Goal: Transaction & Acquisition: Purchase product/service

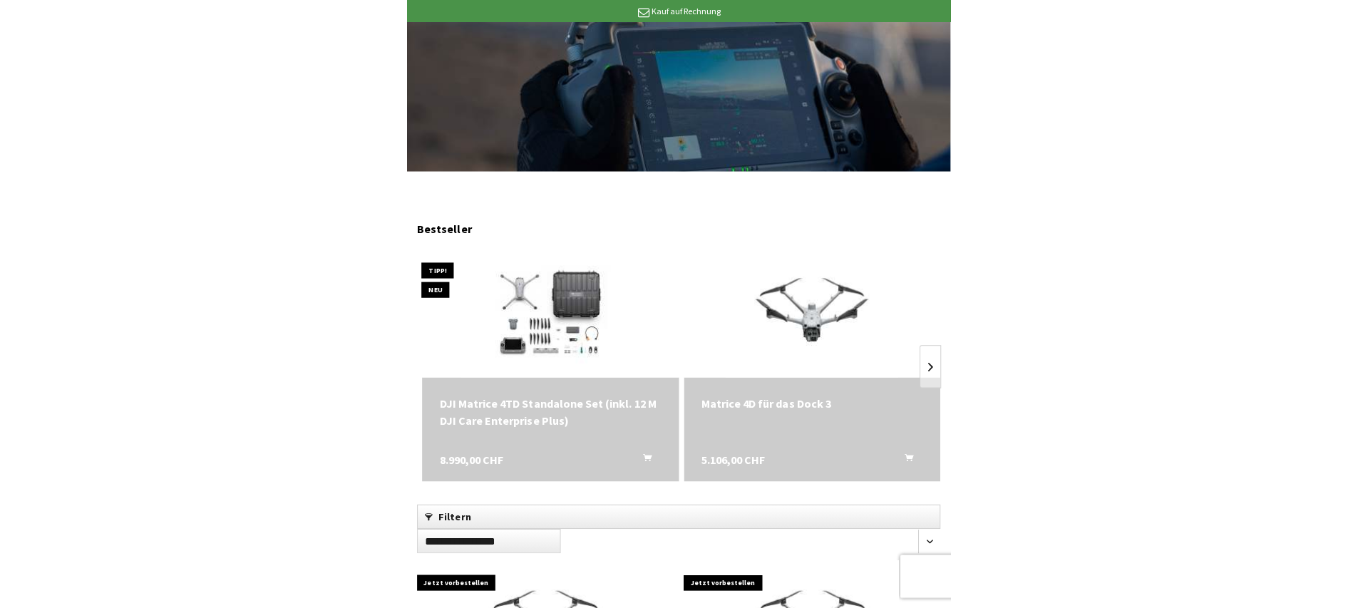
scroll to position [356, 0]
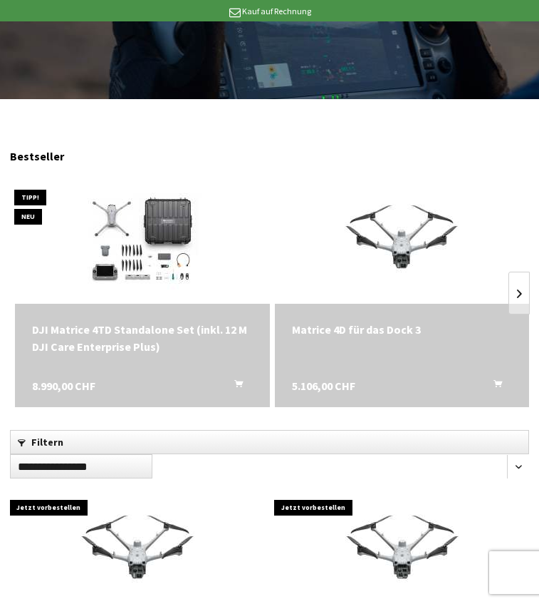
click at [0, 0] on link "DJI Matrice 4 Serie" at bounding box center [0, 0] width 0 height 0
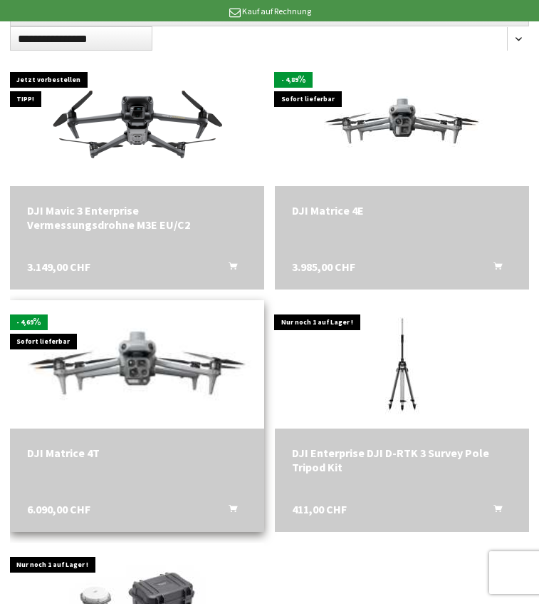
scroll to position [855, 0]
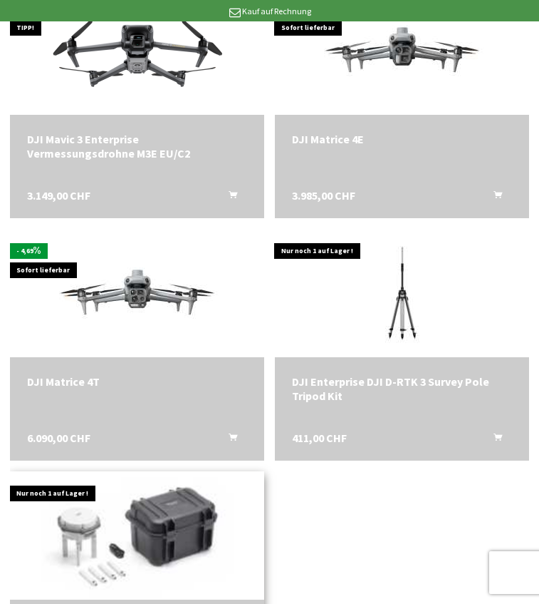
click at [257, 514] on img at bounding box center [137, 535] width 239 height 180
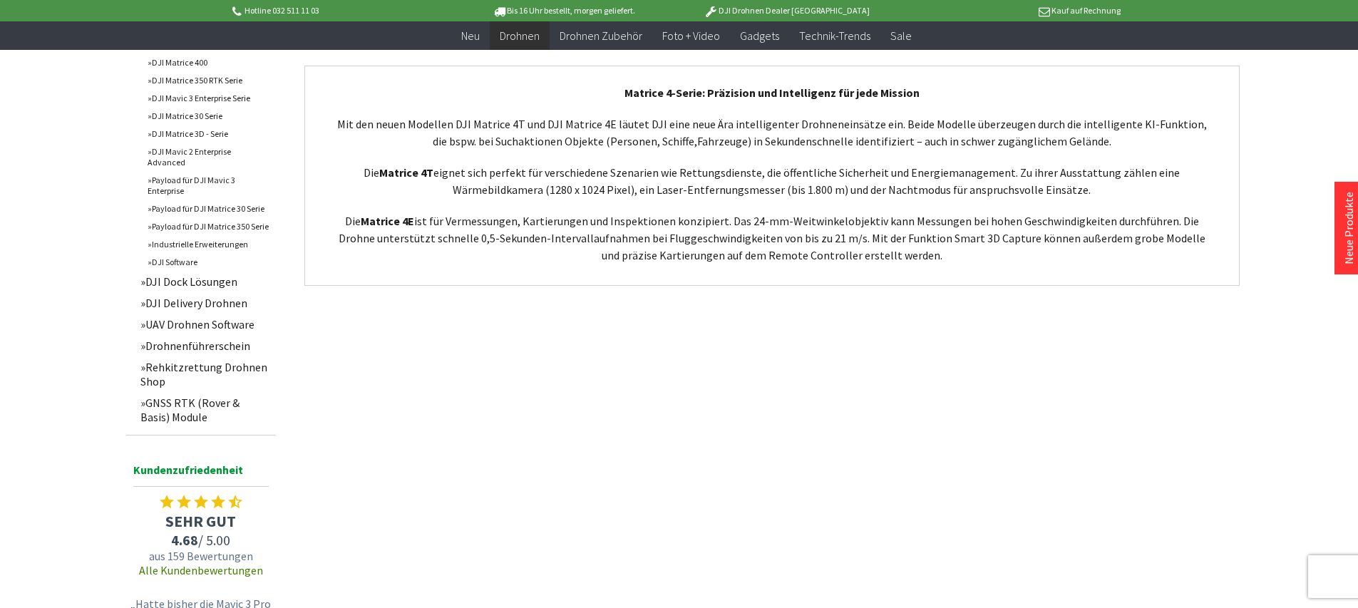
scroll to position [1069, 0]
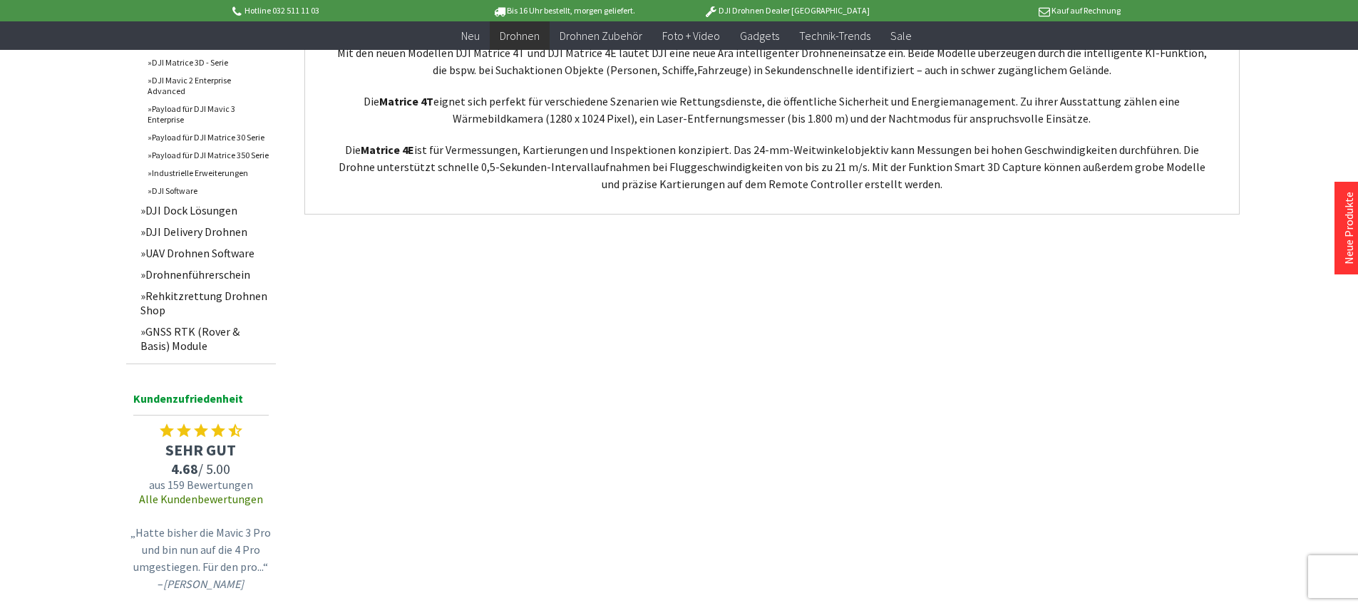
click at [539, 6] on p "DJI Drohnen Dealer [GEOGRAPHIC_DATA]" at bounding box center [786, 10] width 222 height 17
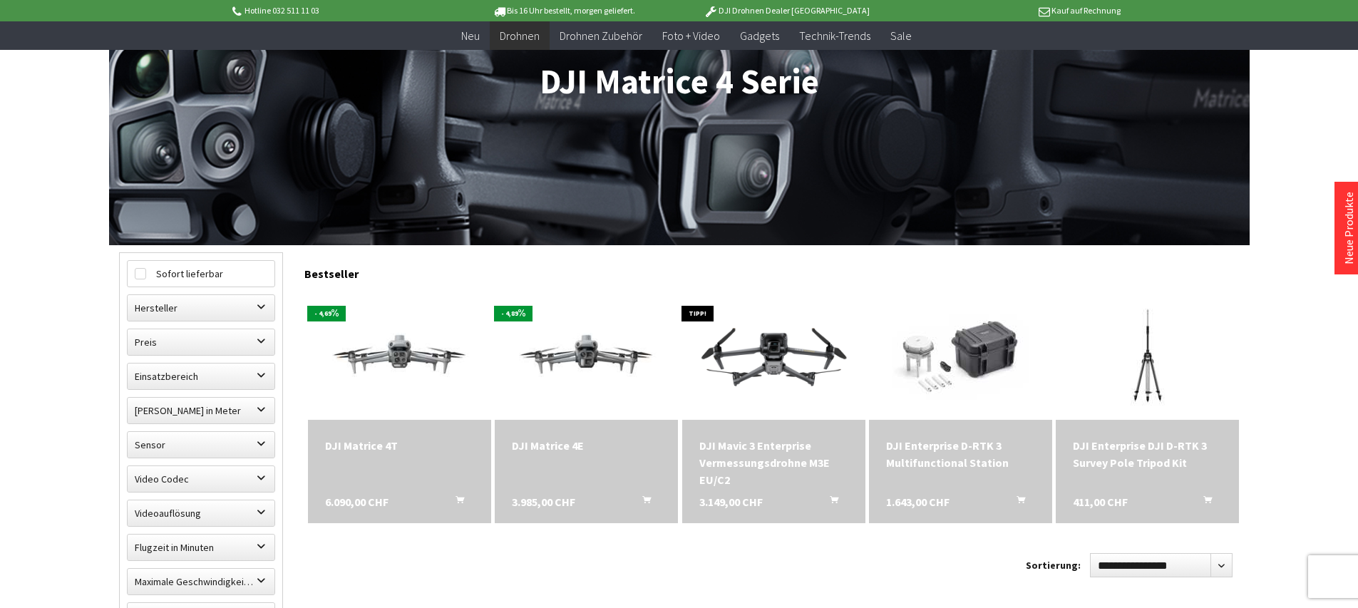
scroll to position [0, 0]
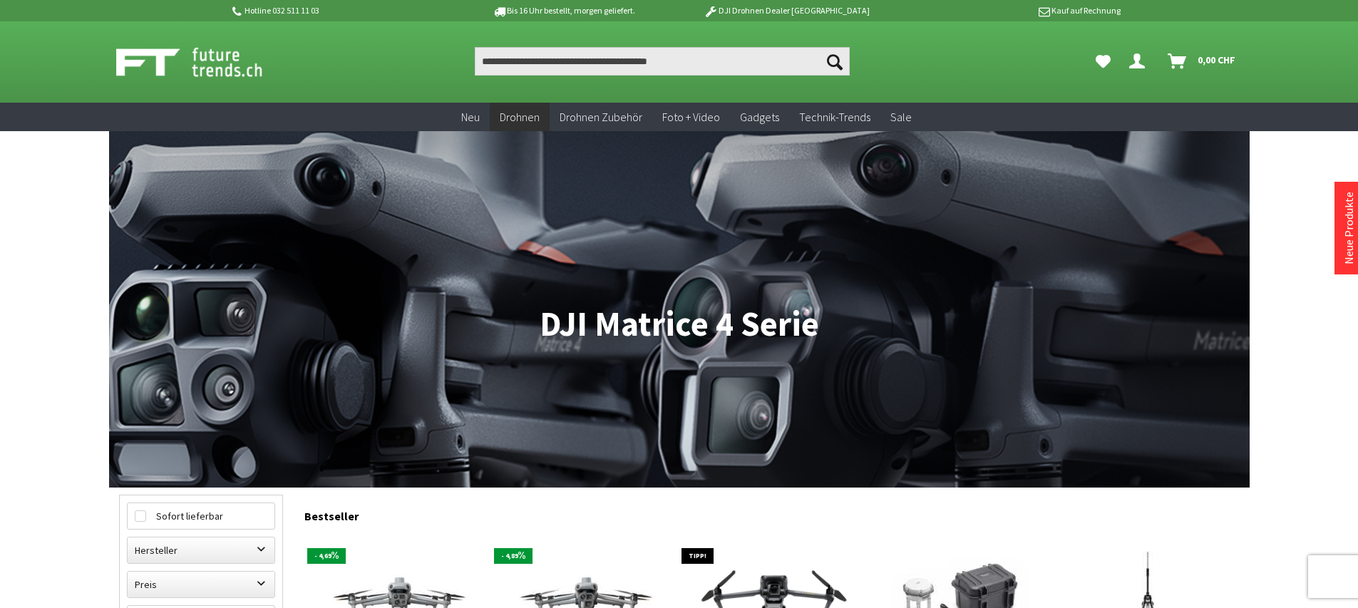
click at [539, 10] on p "DJI Drohnen Dealer [GEOGRAPHIC_DATA]" at bounding box center [786, 10] width 222 height 17
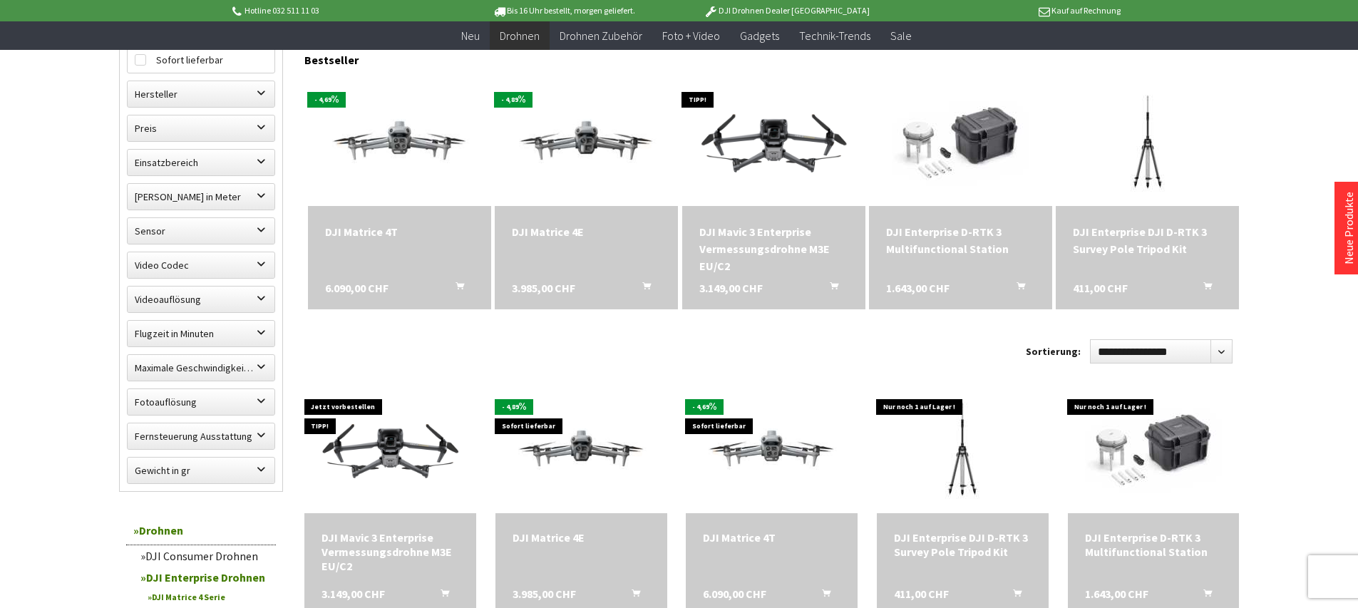
scroll to position [71, 0]
